Goal: Task Accomplishment & Management: Manage account settings

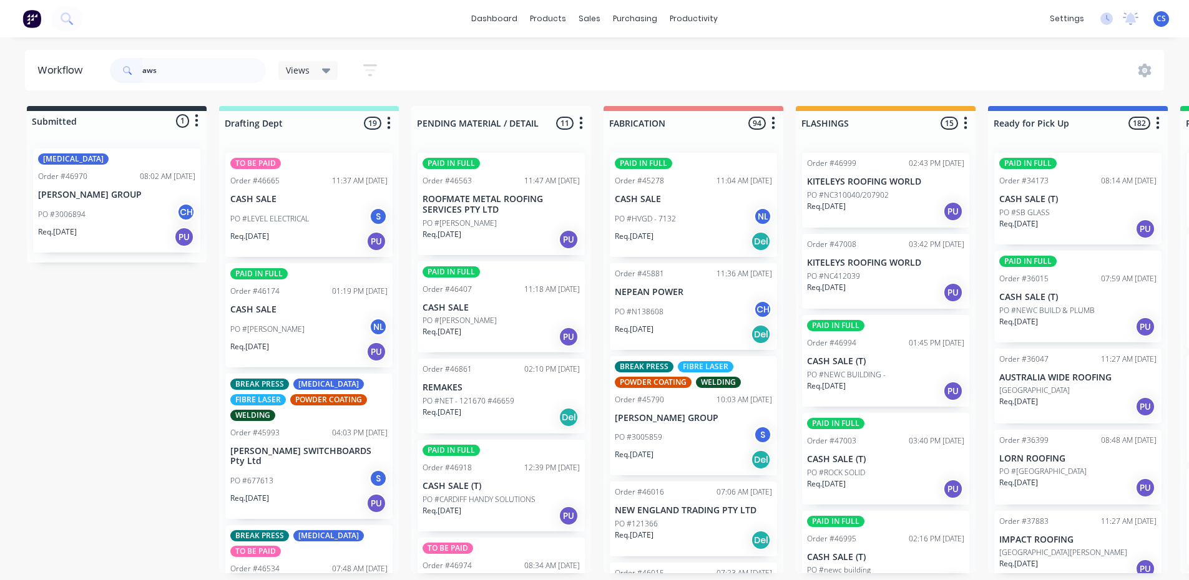
type input "aws"
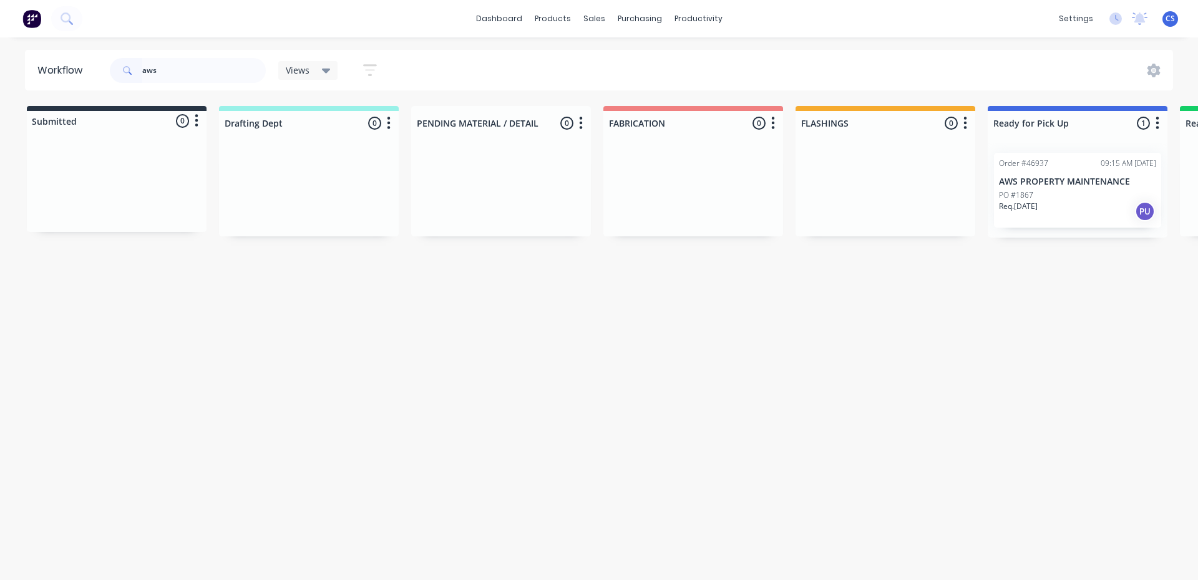
click at [1058, 197] on div "PO #1867" at bounding box center [1077, 195] width 157 height 11
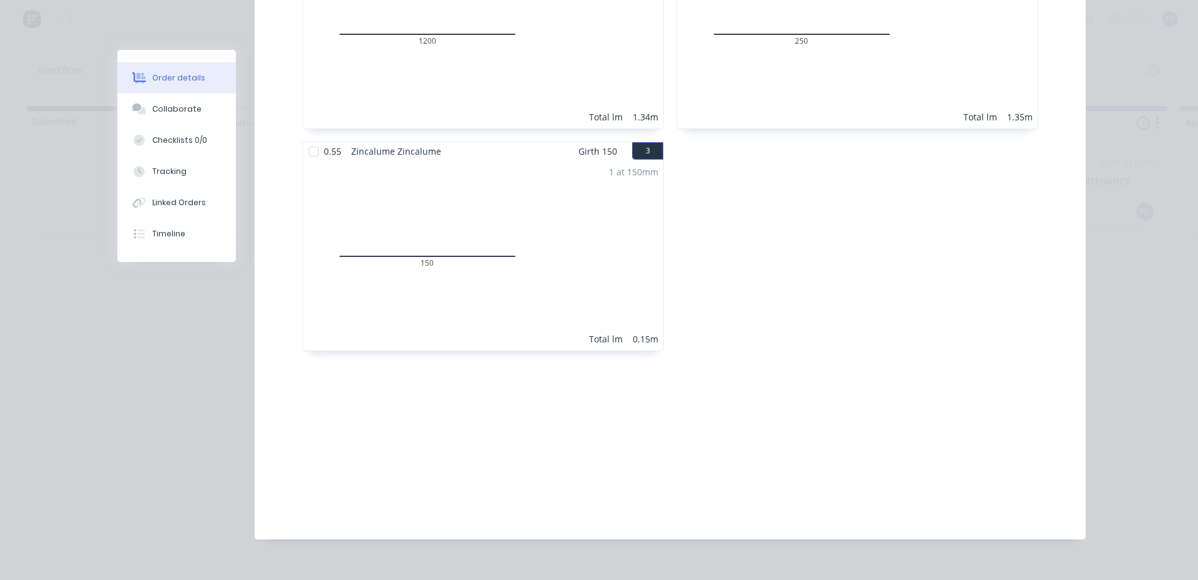
scroll to position [228, 0]
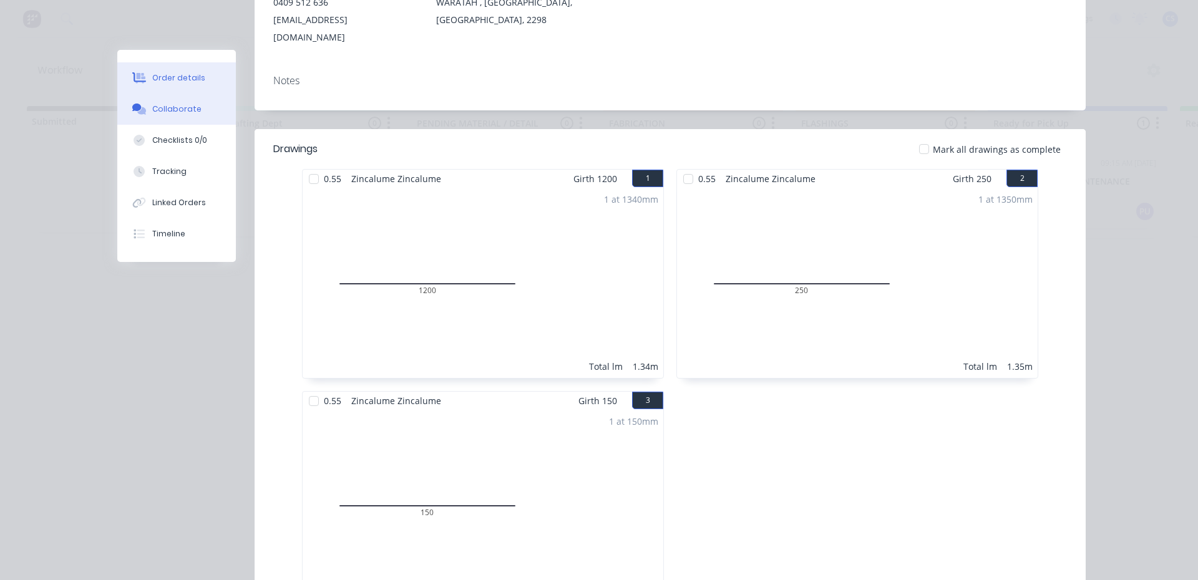
click at [197, 108] on button "Collaborate" at bounding box center [176, 109] width 119 height 31
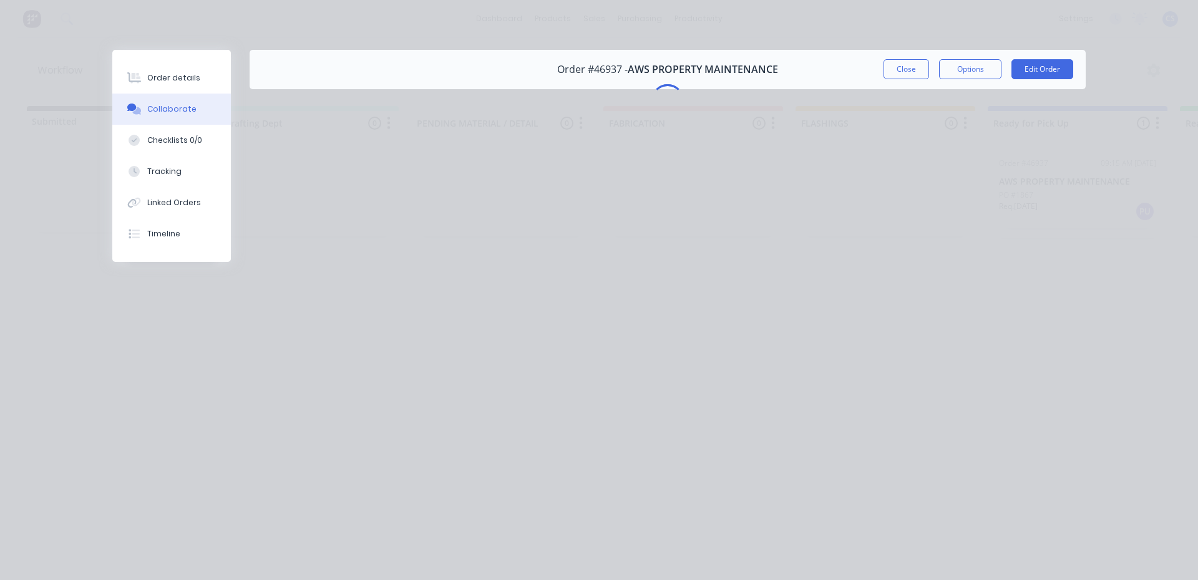
scroll to position [0, 0]
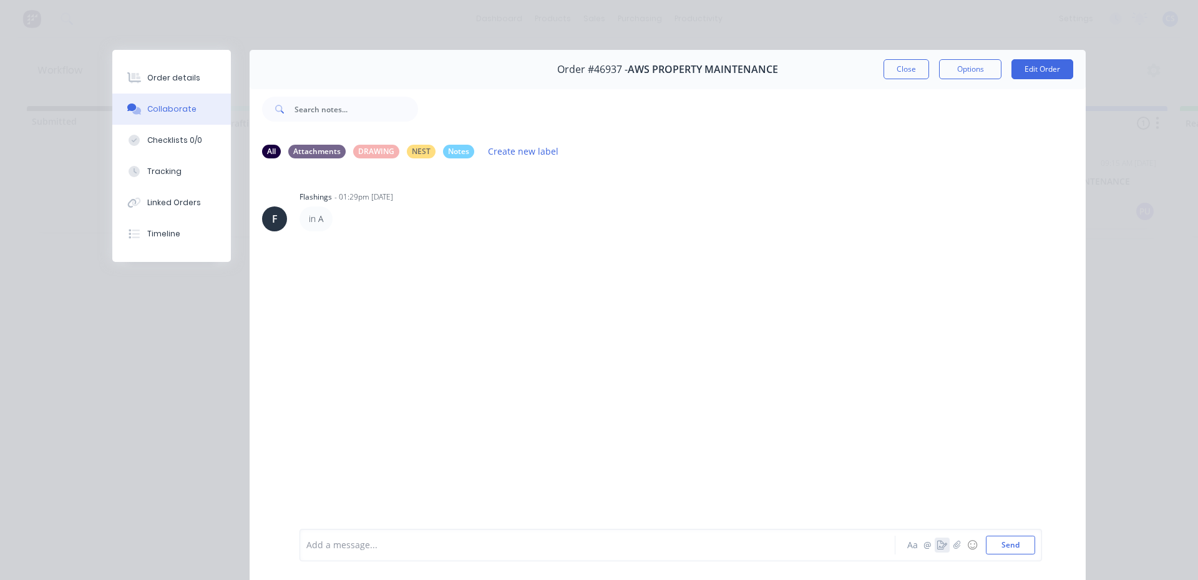
click at [937, 545] on icon "button" at bounding box center [942, 545] width 10 height 9
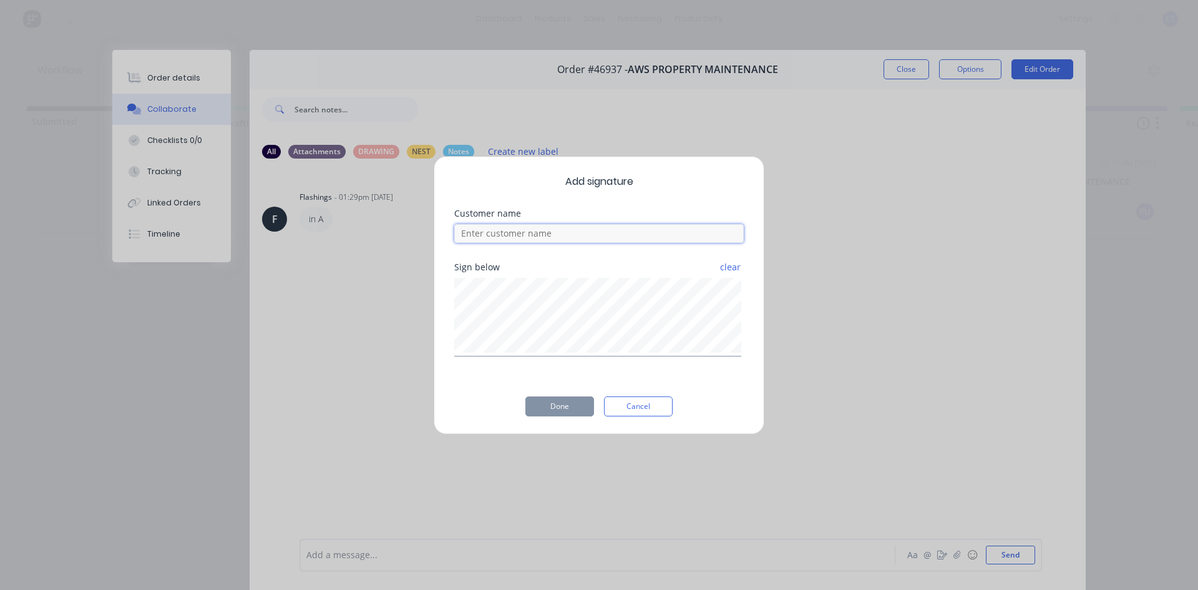
click at [558, 238] on input at bounding box center [599, 233] width 290 height 19
type input "beau"
click at [543, 399] on button "Done" at bounding box center [559, 406] width 69 height 20
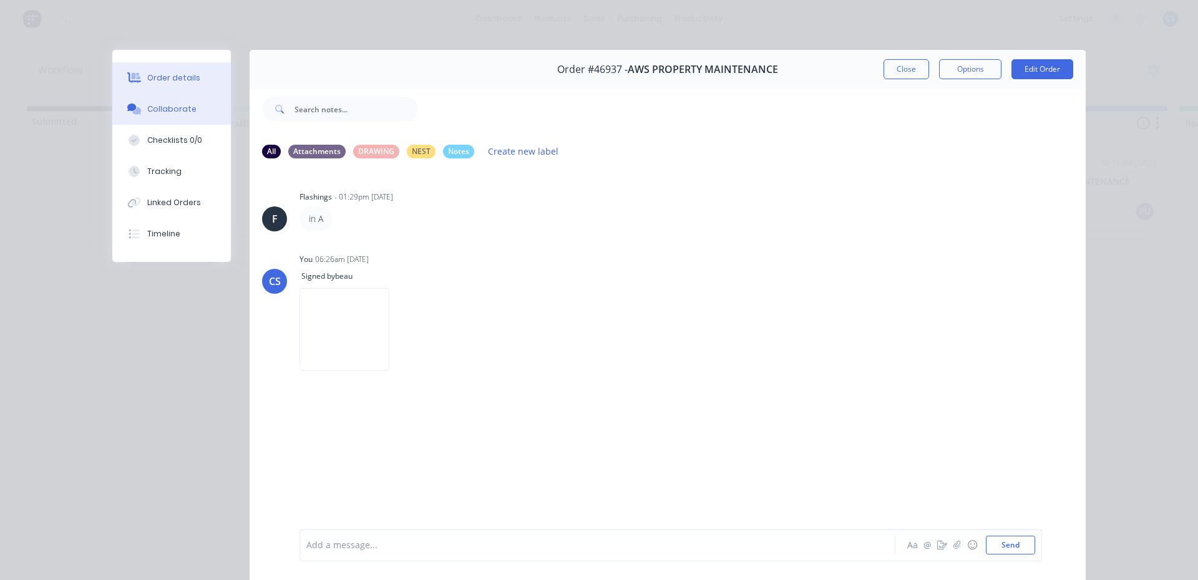
click at [140, 85] on button "Order details" at bounding box center [171, 77] width 119 height 31
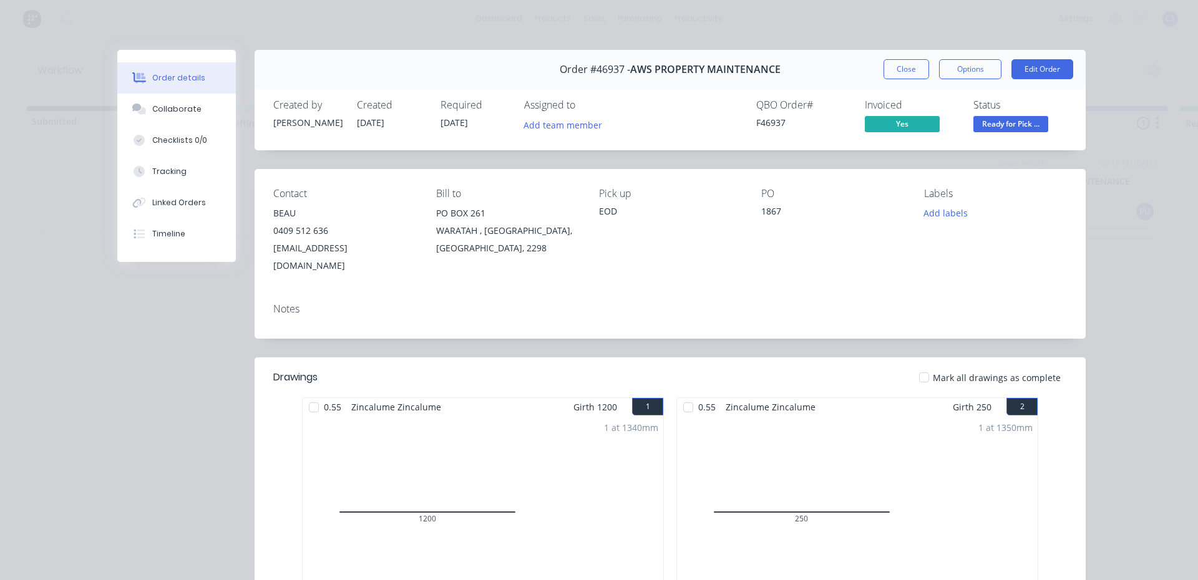
click at [1023, 125] on span "Ready for Pick ..." at bounding box center [1010, 124] width 75 height 16
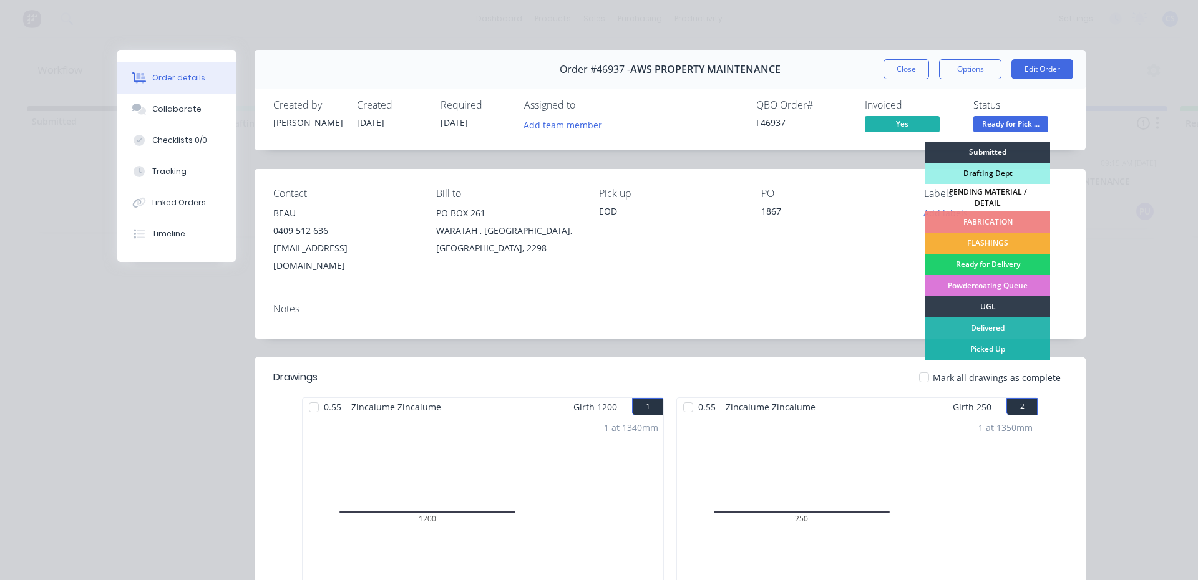
click at [972, 339] on div "Picked Up" at bounding box center [987, 349] width 125 height 21
